Goal: Navigation & Orientation: Find specific page/section

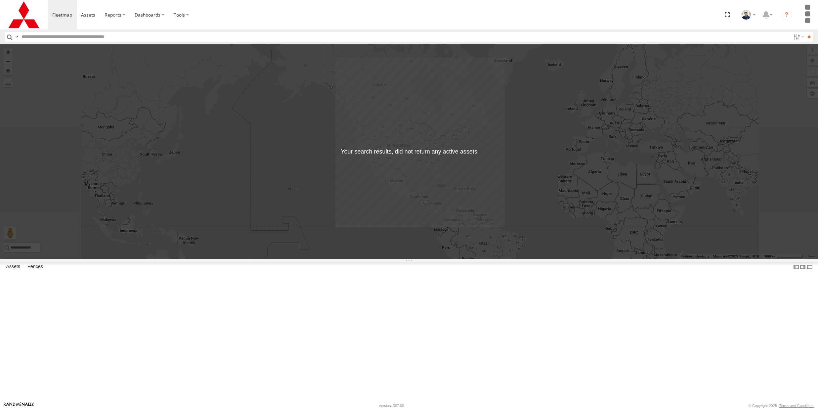
click at [0, 0] on div "Chicago" at bounding box center [0, 0] width 0 height 0
click at [0, 0] on div "USPS - 7113772 Naperville" at bounding box center [0, 0] width 0 height 0
click at [750, 21] on li "Shelby Wright-Maté USPS" at bounding box center [748, 14] width 24 height 29
click at [745, 72] on span at bounding box center [749, 73] width 11 height 7
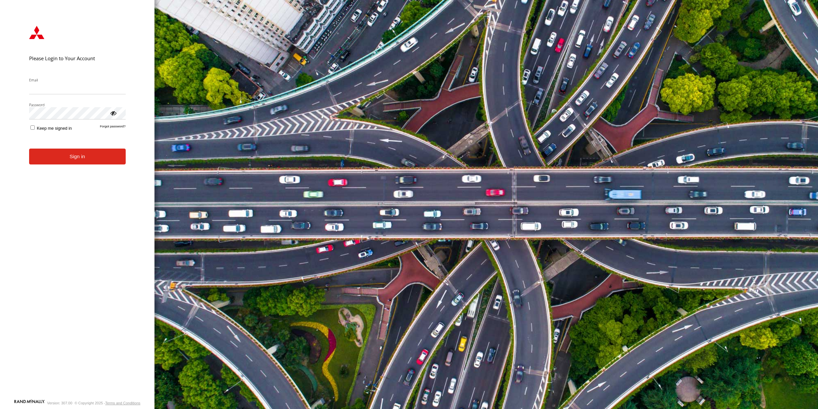
type input "**********"
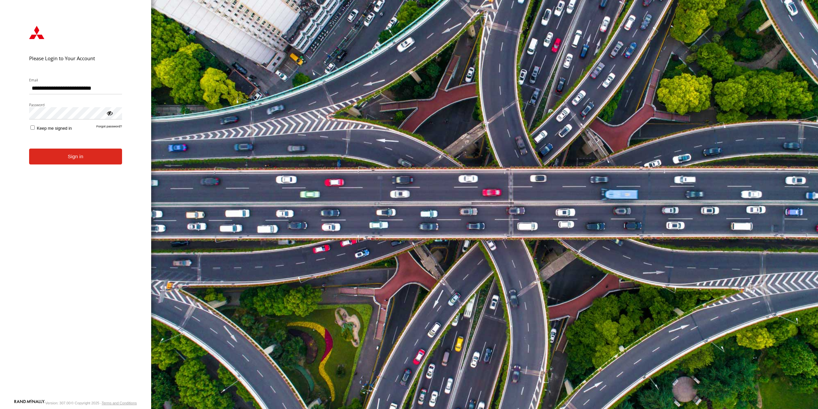
click at [52, 151] on button "Sign in" at bounding box center [75, 156] width 93 height 16
